Goal: Use online tool/utility: Utilize a website feature to perform a specific function

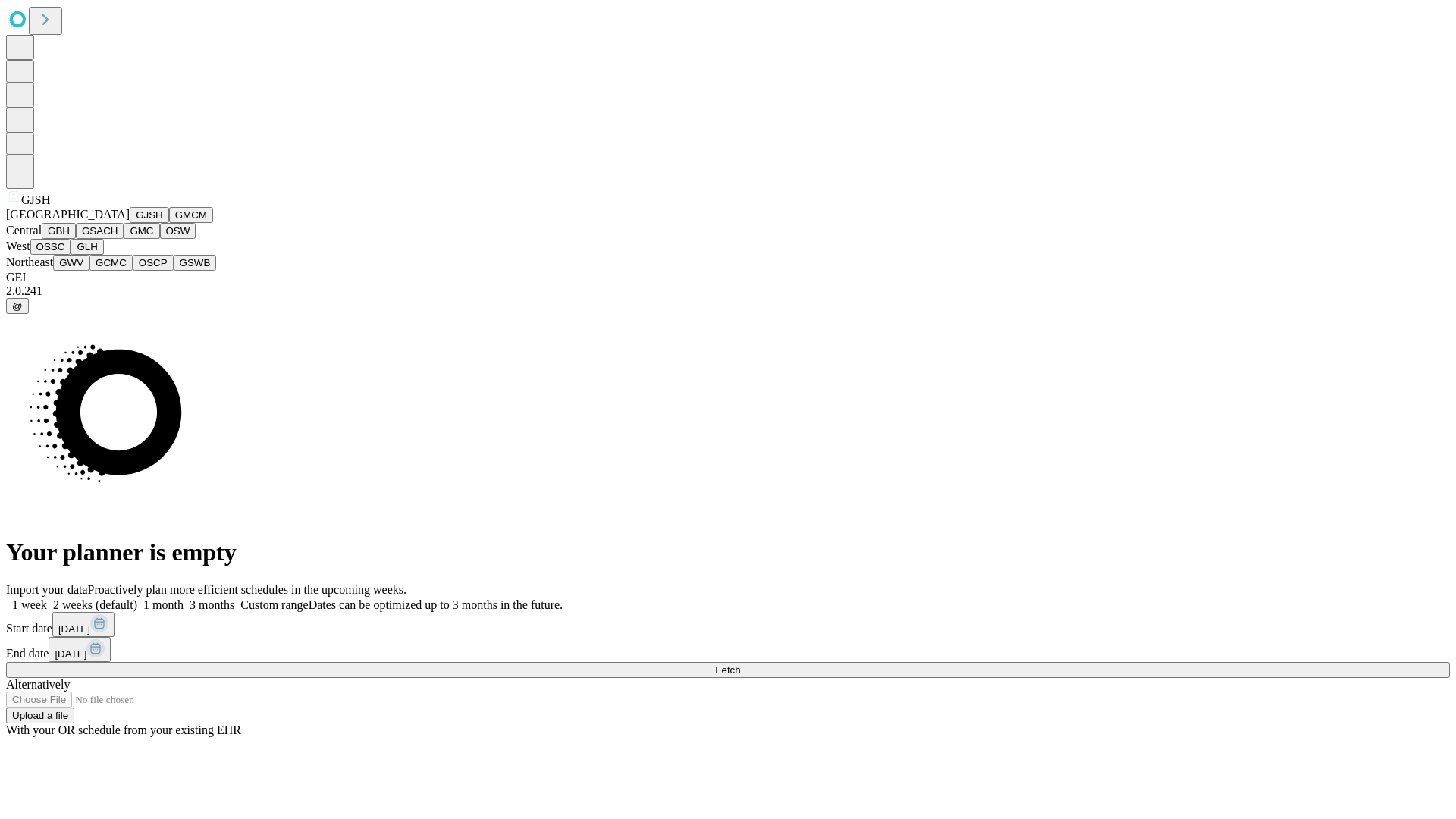
click at [130, 223] on button "GJSH" at bounding box center [150, 214] width 40 height 16
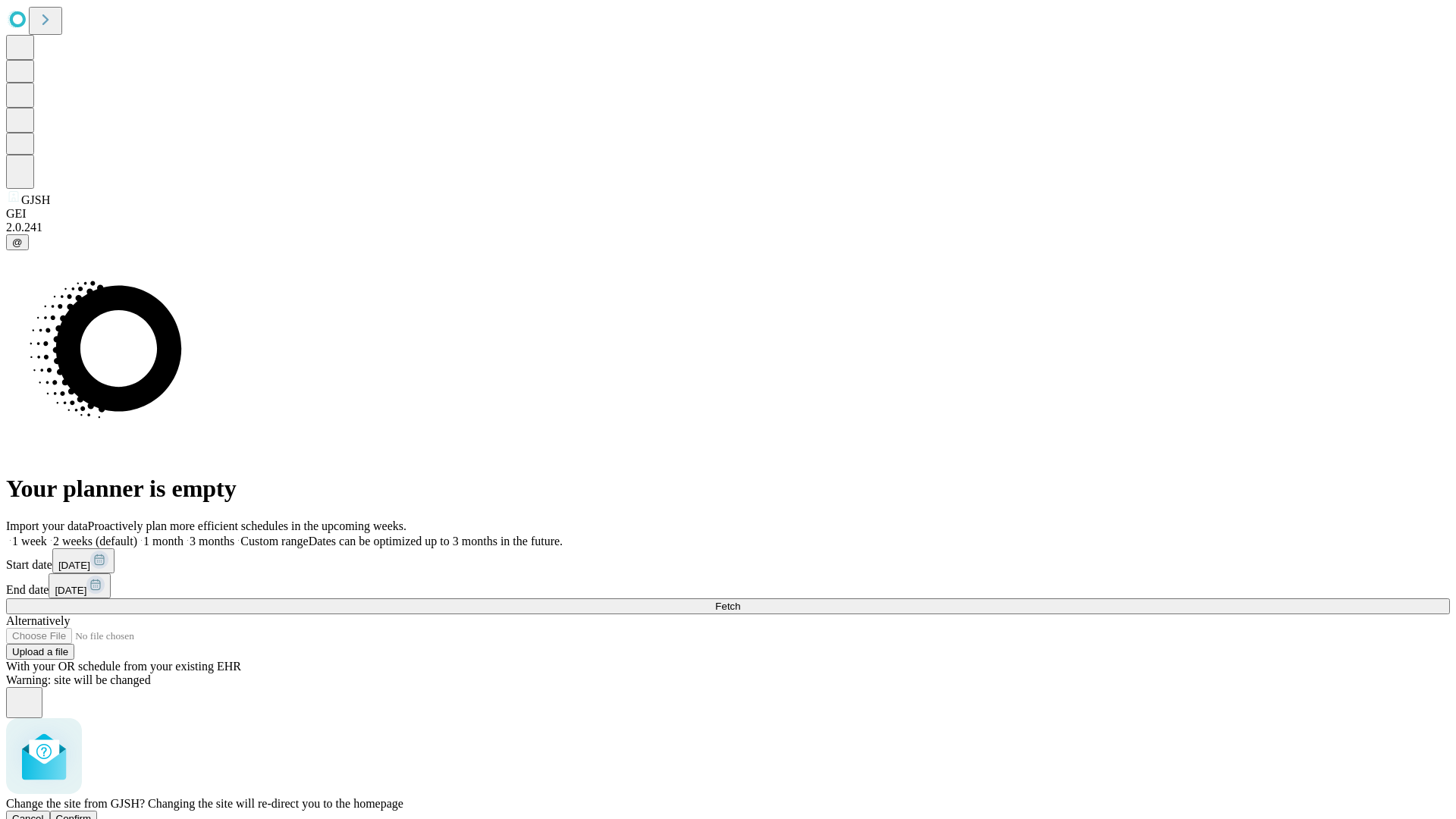
click at [92, 812] on span "Confirm" at bounding box center [74, 818] width 36 height 12
click at [47, 534] on label "1 week" at bounding box center [26, 541] width 41 height 13
click at [740, 601] on span "Fetch" at bounding box center [728, 606] width 25 height 12
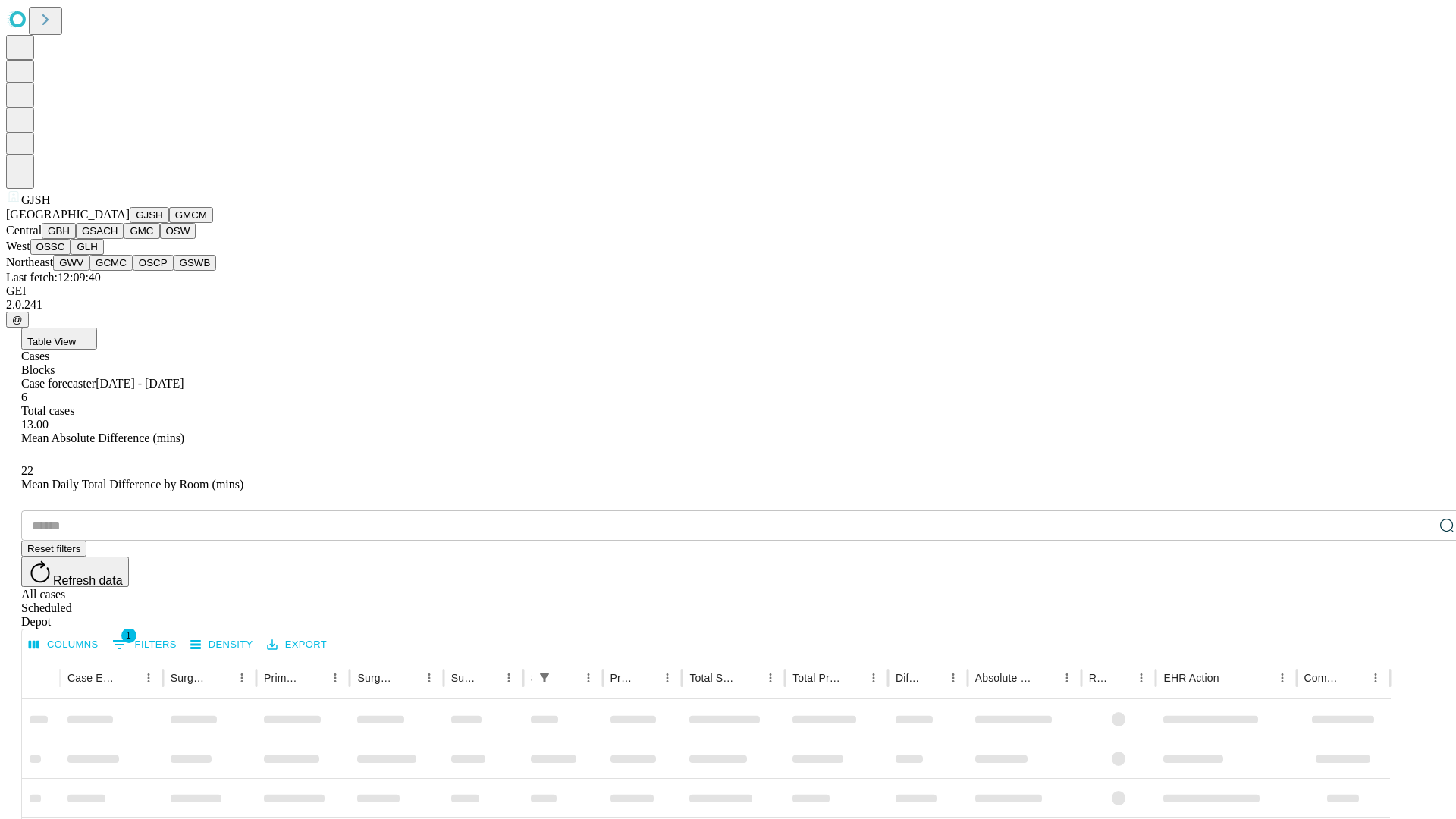
click at [169, 223] on button "GMCM" at bounding box center [190, 214] width 44 height 16
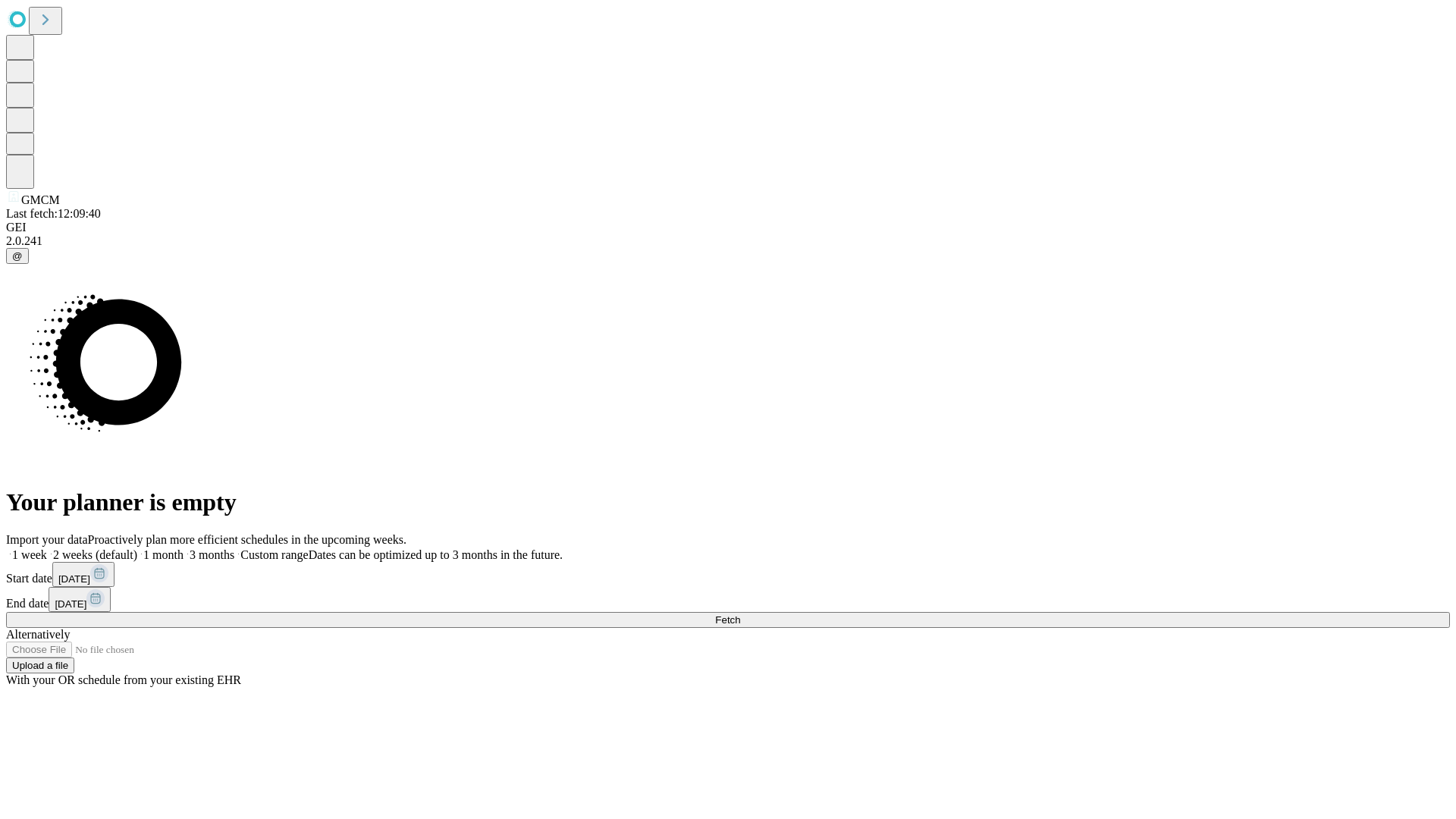
click at [47, 548] on label "1 week" at bounding box center [26, 554] width 41 height 13
click at [740, 614] on span "Fetch" at bounding box center [728, 620] width 25 height 12
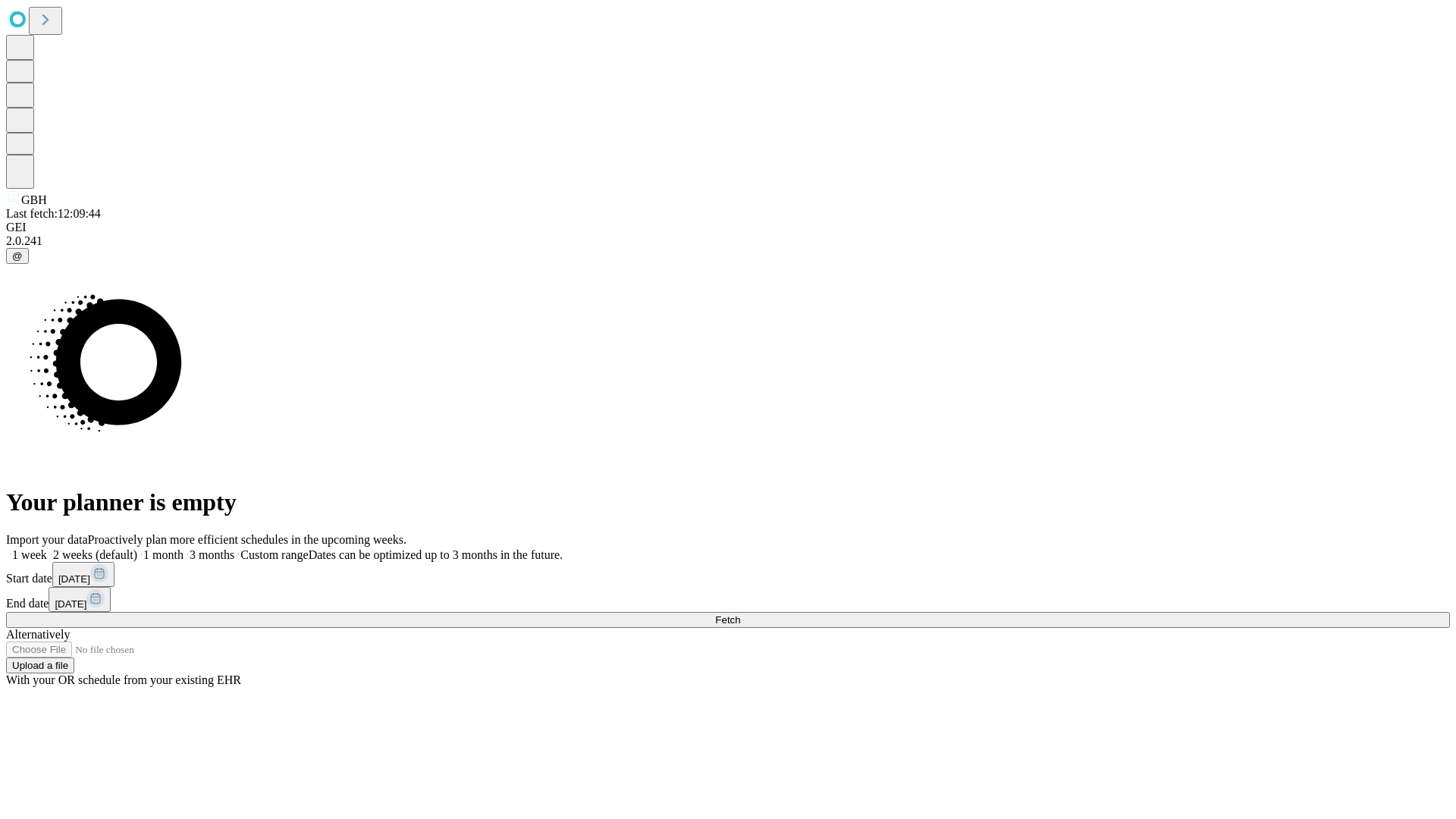
click at [47, 548] on label "1 week" at bounding box center [26, 554] width 41 height 13
click at [740, 614] on span "Fetch" at bounding box center [728, 620] width 25 height 12
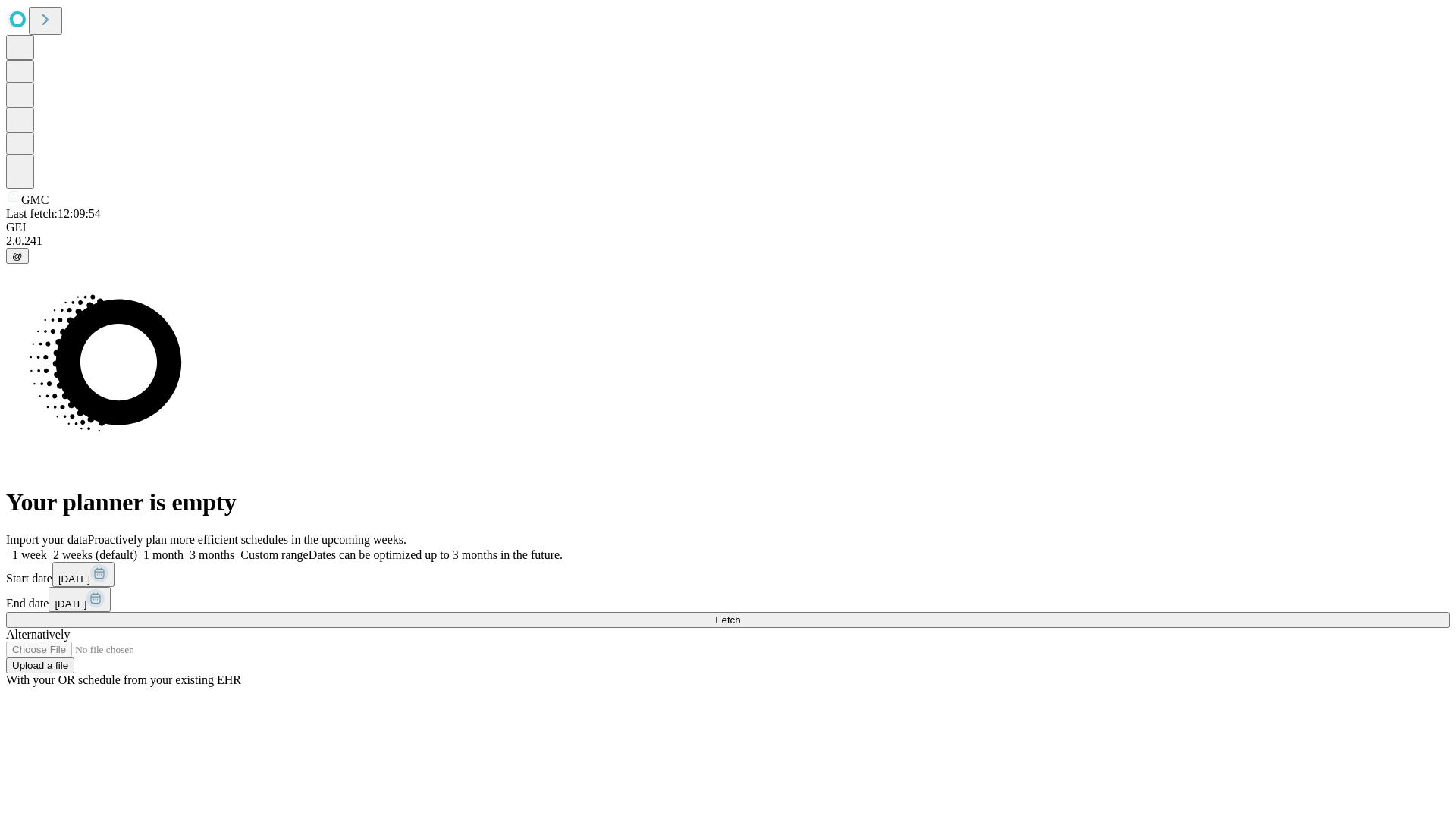
click at [740, 614] on span "Fetch" at bounding box center [728, 620] width 25 height 12
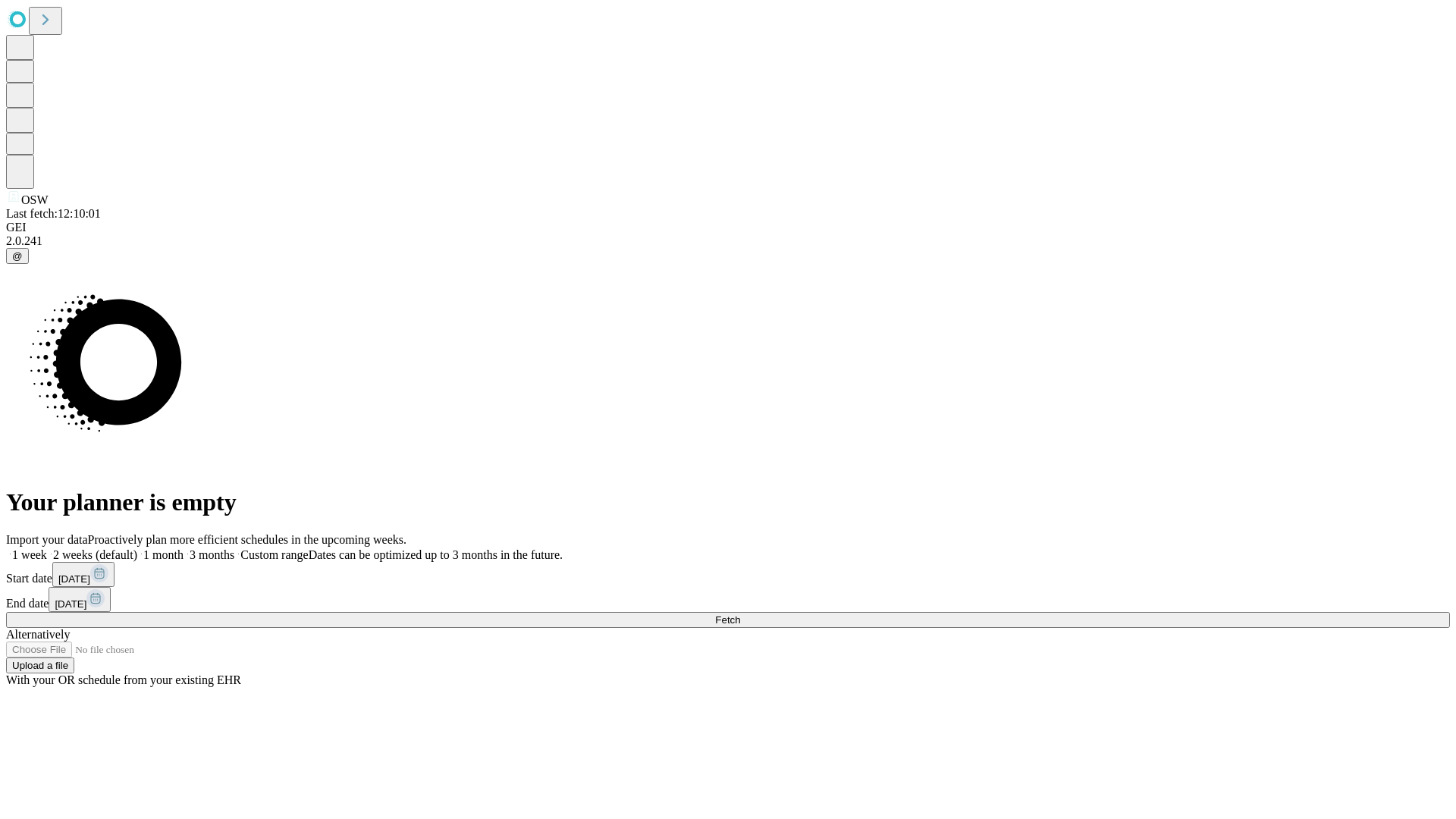
click at [47, 548] on label "1 week" at bounding box center [26, 554] width 41 height 13
click at [740, 614] on span "Fetch" at bounding box center [728, 620] width 25 height 12
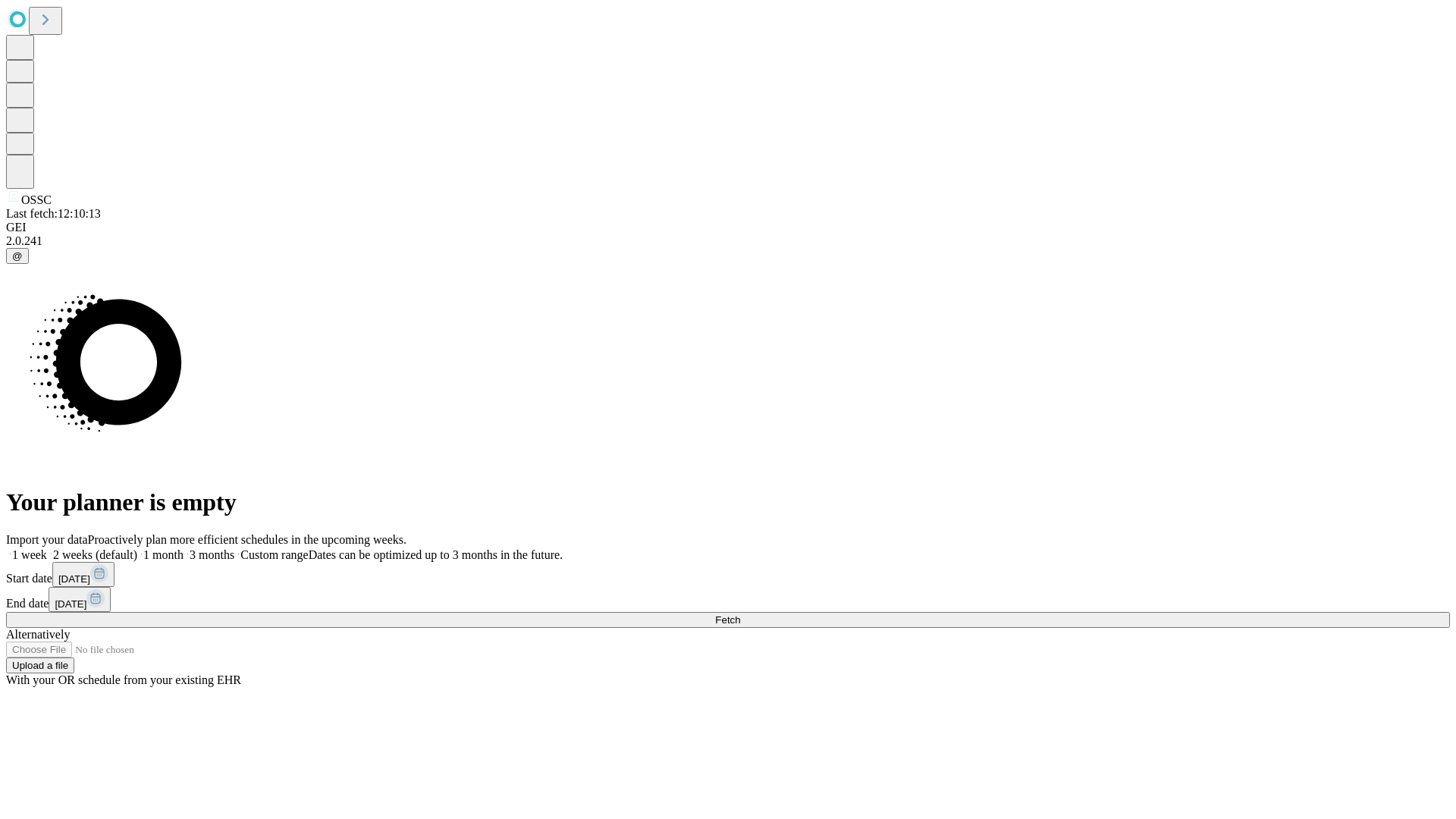
click at [740, 614] on span "Fetch" at bounding box center [728, 620] width 25 height 12
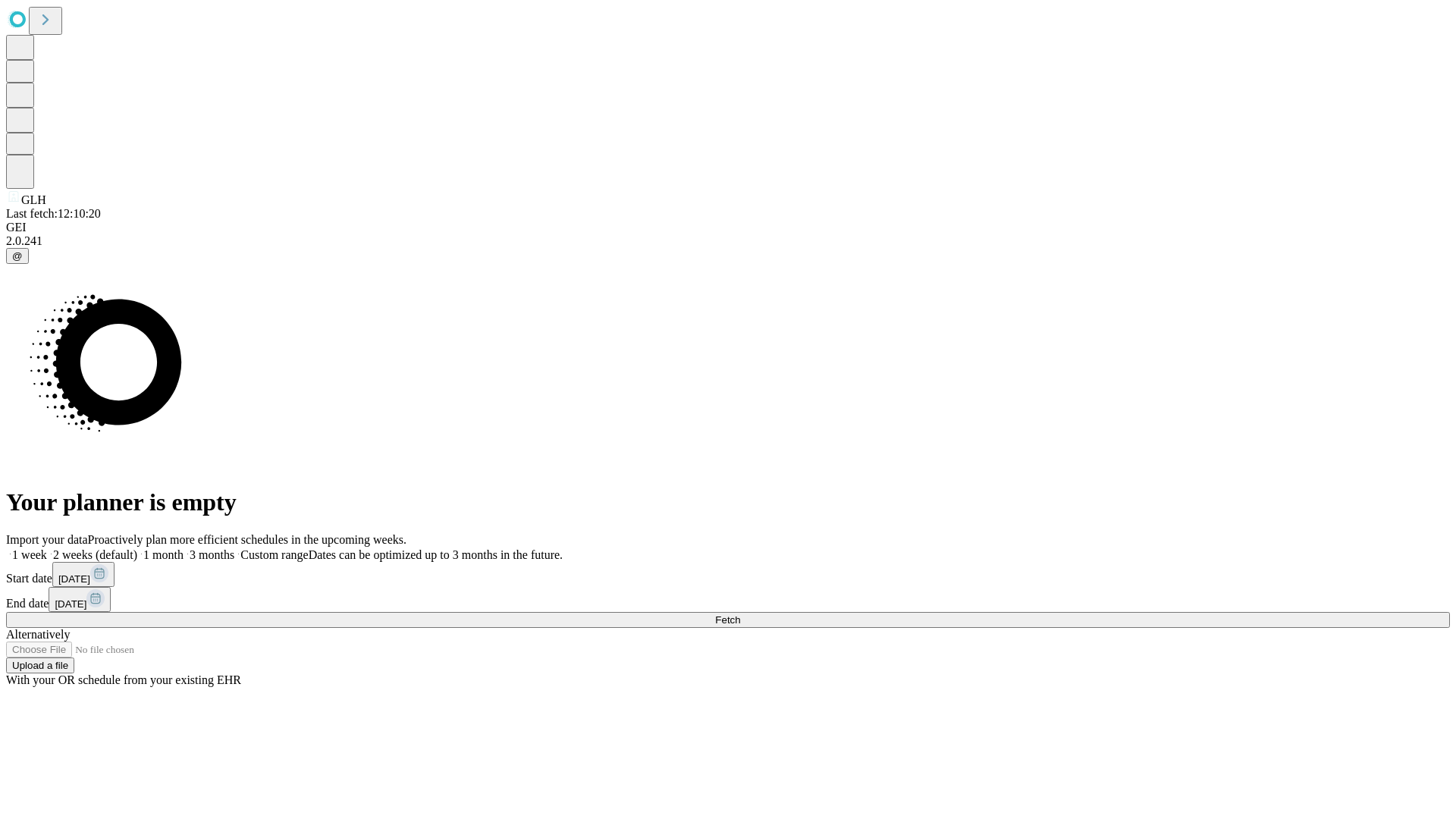
click at [47, 548] on label "1 week" at bounding box center [26, 554] width 41 height 13
click at [740, 614] on span "Fetch" at bounding box center [728, 620] width 25 height 12
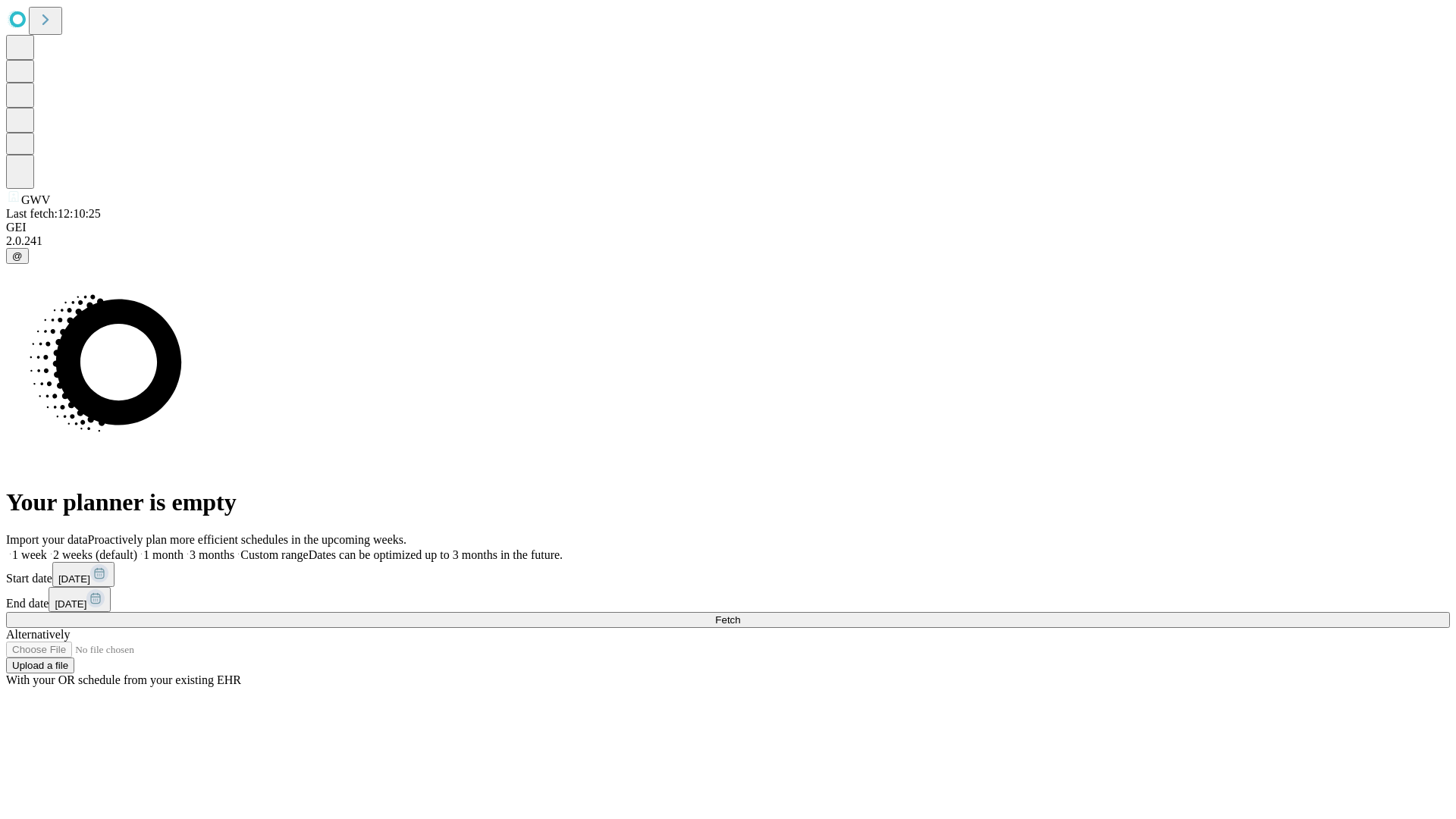
click at [47, 548] on label "1 week" at bounding box center [26, 554] width 41 height 13
click at [740, 614] on span "Fetch" at bounding box center [728, 620] width 25 height 12
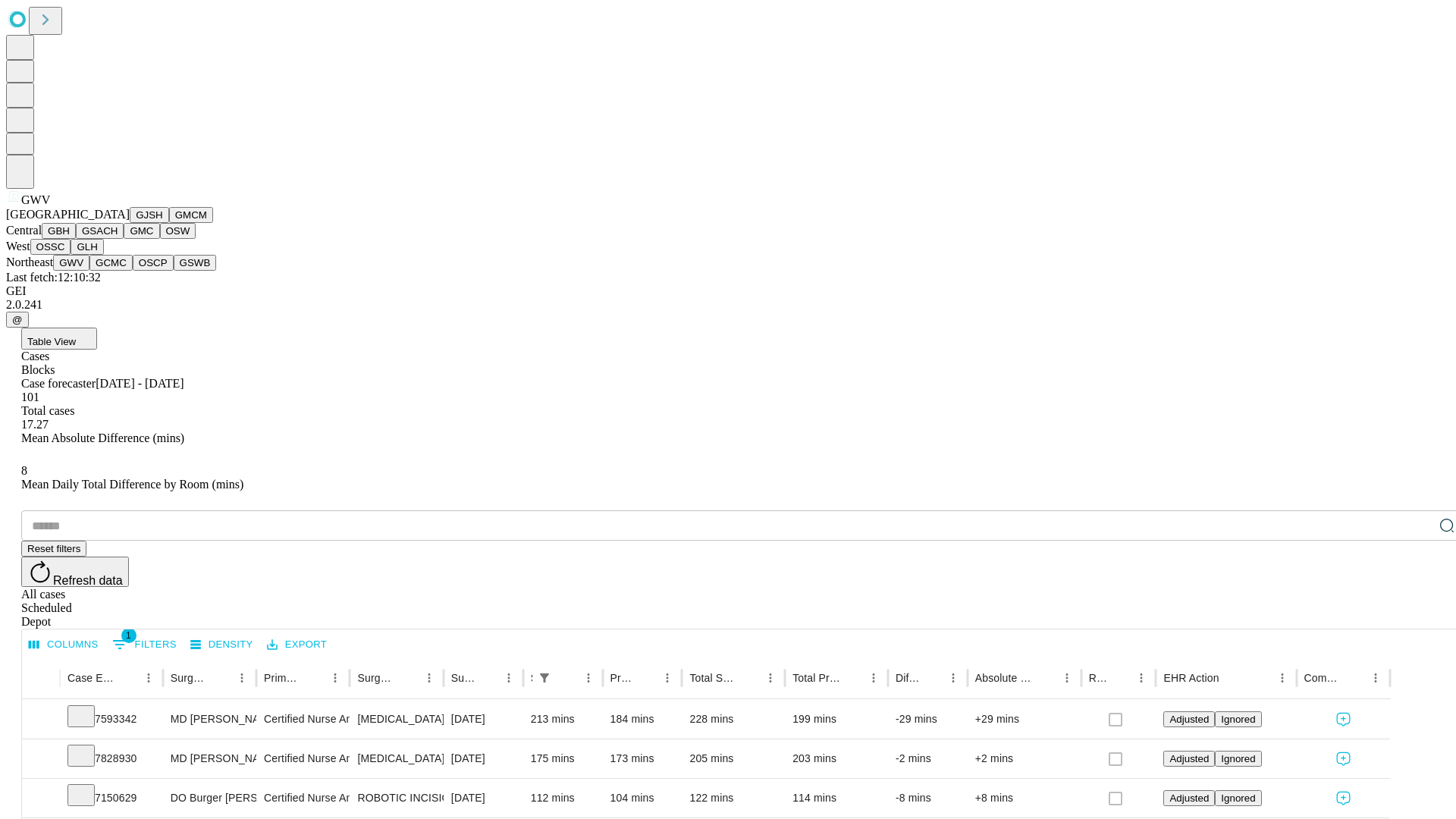
click at [118, 271] on button "GCMC" at bounding box center [111, 262] width 43 height 16
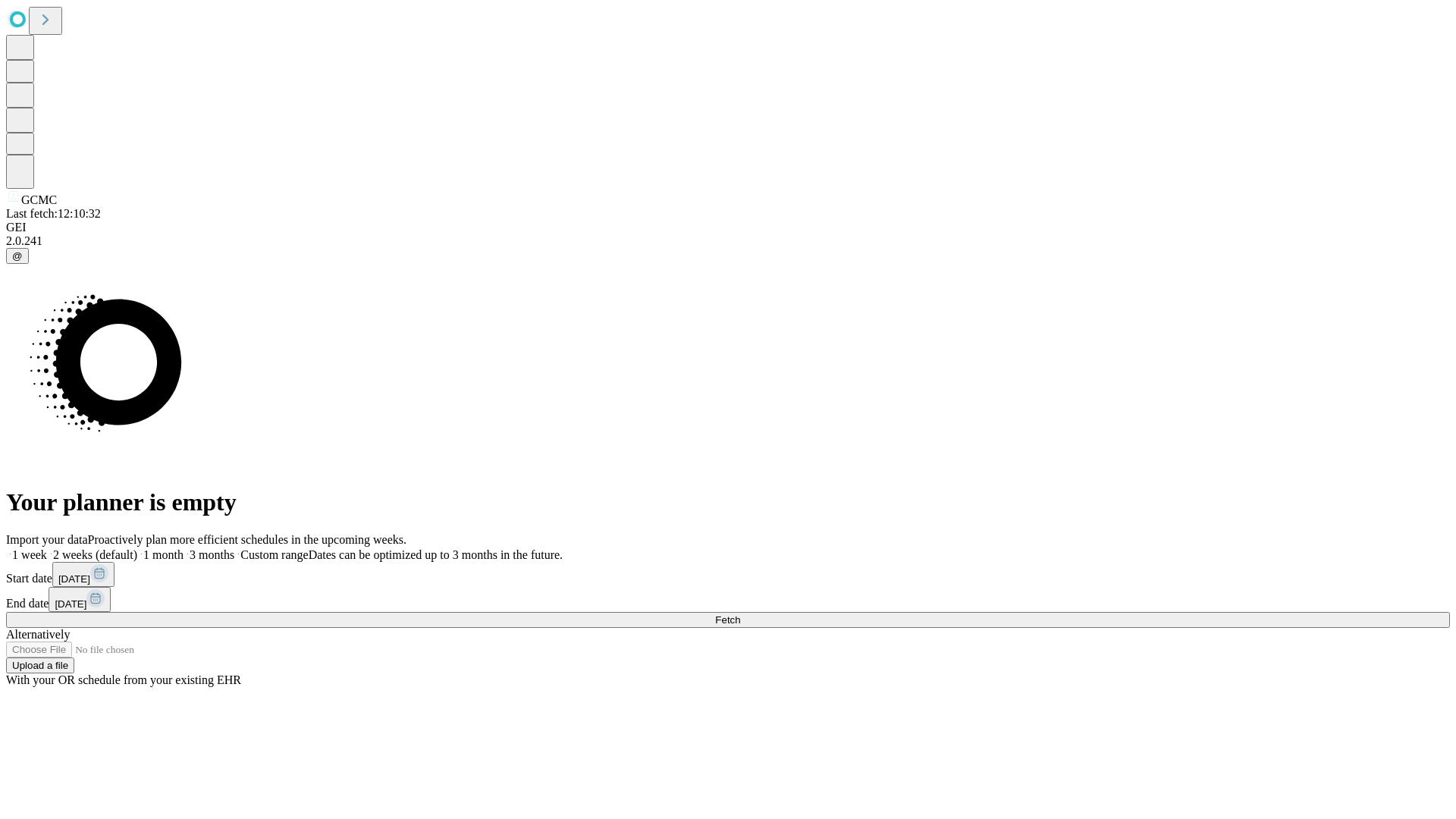
click at [47, 548] on label "1 week" at bounding box center [26, 554] width 41 height 13
click at [740, 614] on span "Fetch" at bounding box center [728, 620] width 25 height 12
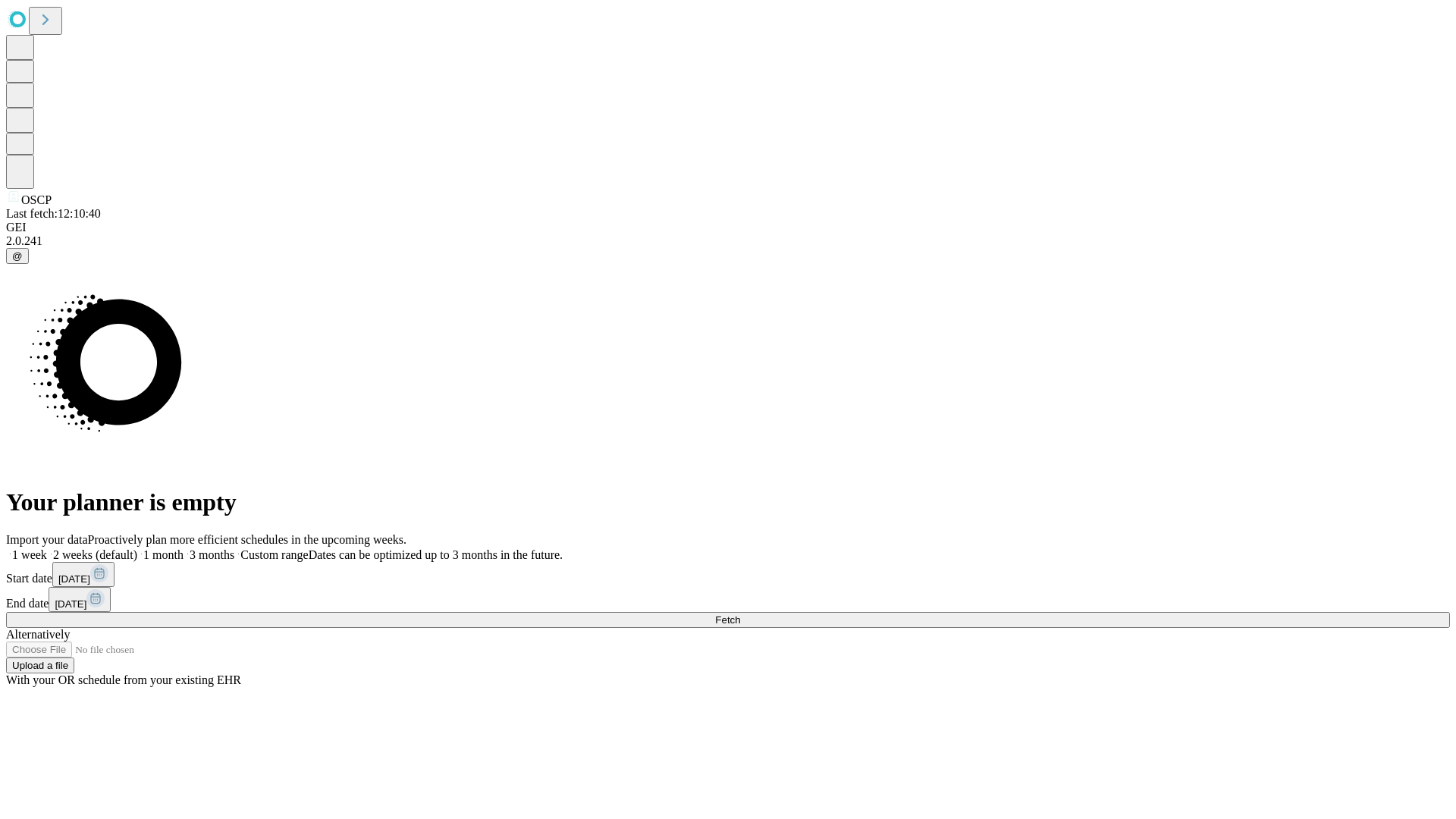
click at [47, 548] on label "1 week" at bounding box center [26, 554] width 41 height 13
click at [740, 614] on span "Fetch" at bounding box center [728, 620] width 25 height 12
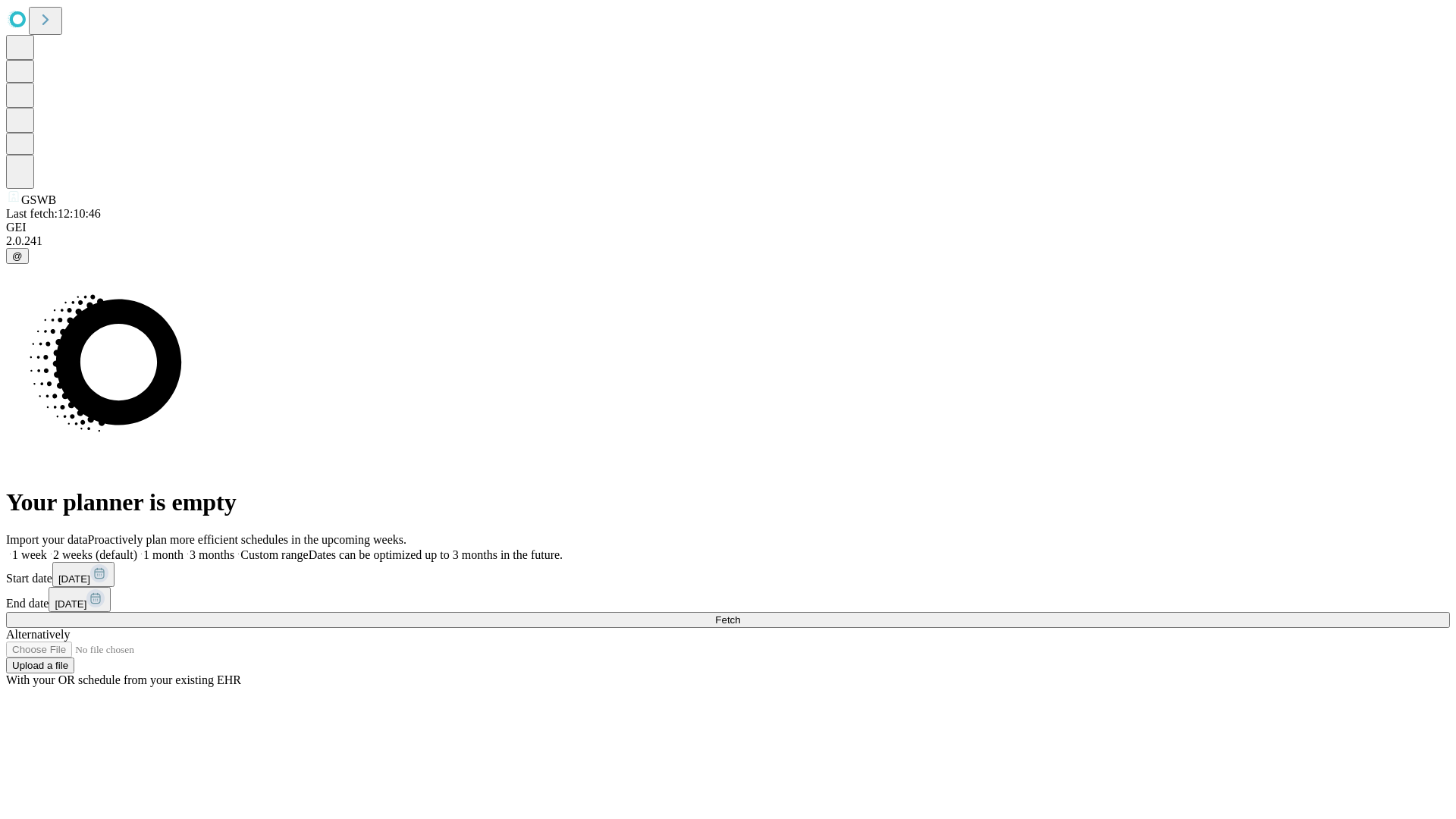
click at [47, 548] on label "1 week" at bounding box center [26, 554] width 41 height 13
click at [740, 614] on span "Fetch" at bounding box center [728, 620] width 25 height 12
